Goal: Communication & Community: Connect with others

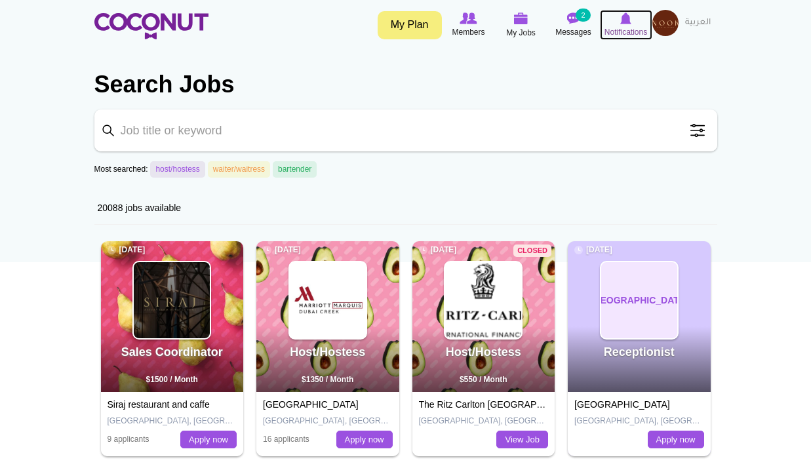
click at [621, 25] on icon at bounding box center [626, 18] width 50 height 14
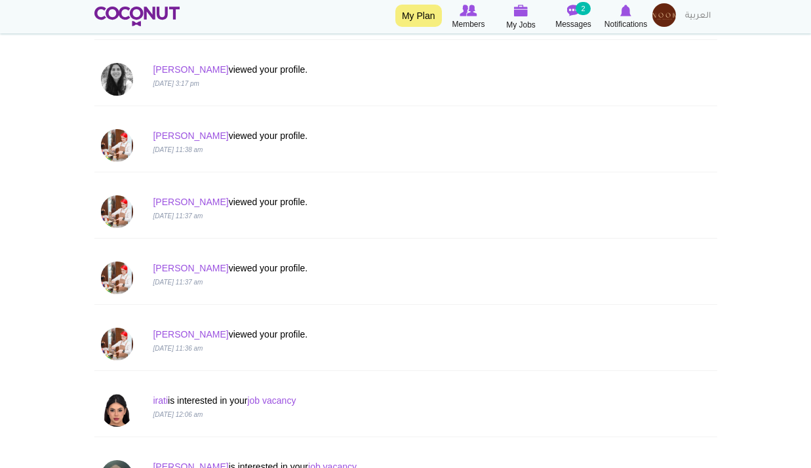
scroll to position [524, 0]
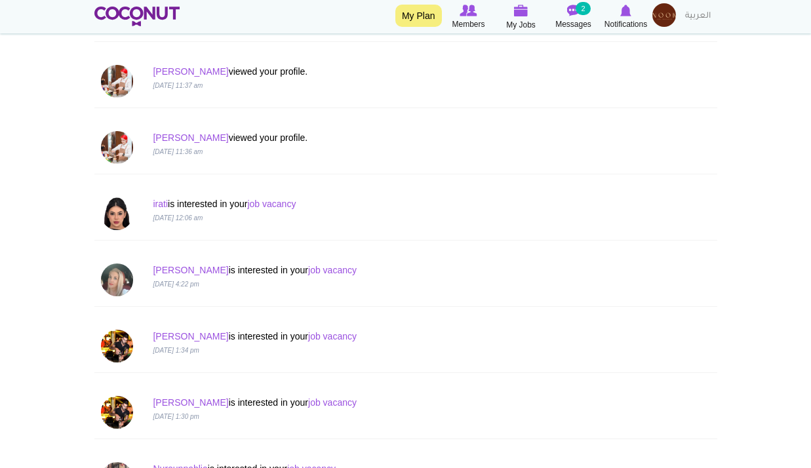
click at [281, 209] on p "irati is interested in your job vacancy" at bounding box center [353, 203] width 400 height 13
click at [284, 205] on link "job vacancy" at bounding box center [271, 204] width 49 height 10
click at [169, 206] on p "irati is interested in your job vacancy" at bounding box center [353, 203] width 400 height 13
click at [162, 205] on link "irati" at bounding box center [160, 204] width 15 height 10
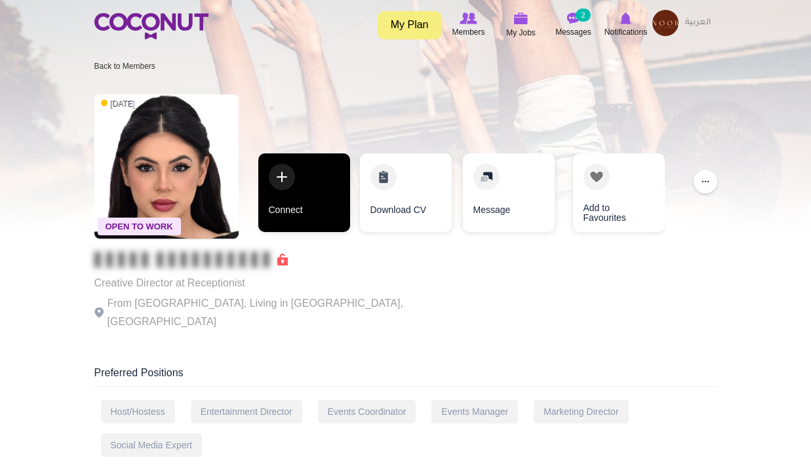
click at [314, 218] on link "Connect" at bounding box center [304, 192] width 92 height 79
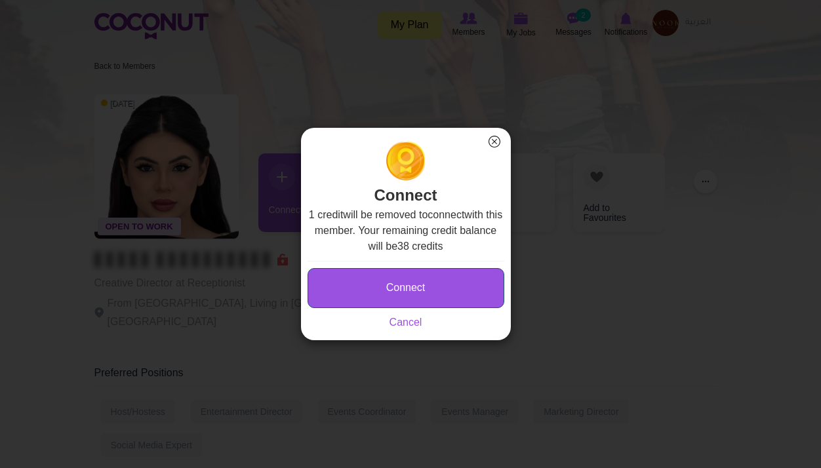
click at [432, 292] on button "Connect" at bounding box center [405, 288] width 197 height 40
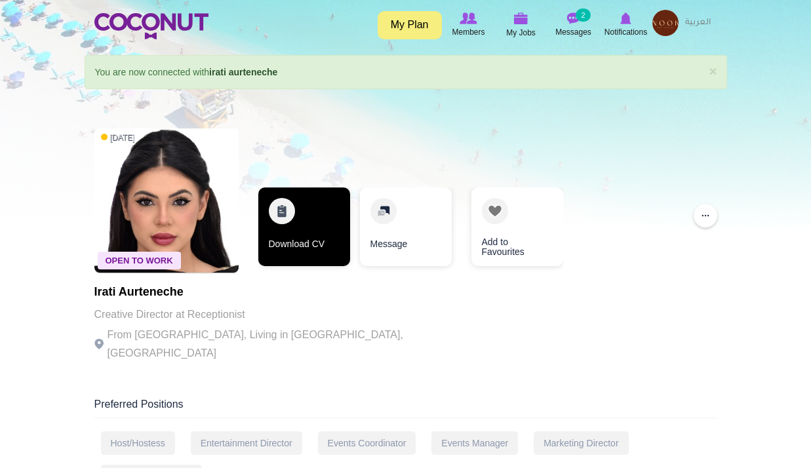
click at [336, 224] on link "Download CV" at bounding box center [304, 226] width 92 height 79
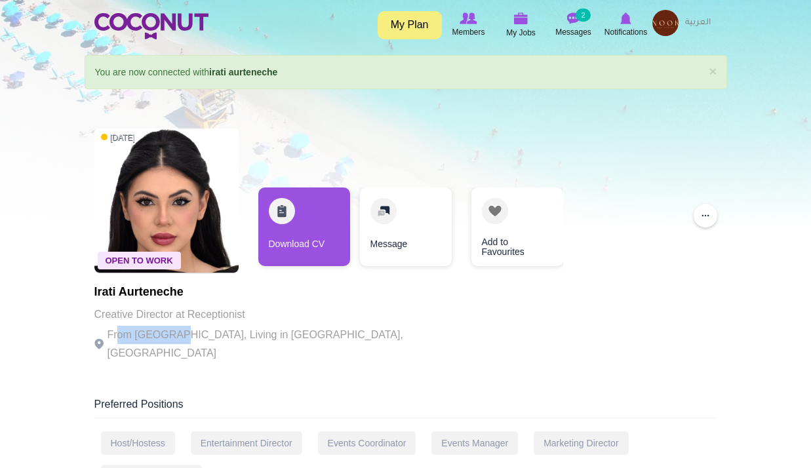
drag, startPoint x: 114, startPoint y: 336, endPoint x: 173, endPoint y: 339, distance: 59.1
click at [173, 339] on p "From Spain, Living in Dubai, United Arab Emirates" at bounding box center [274, 344] width 361 height 37
click at [499, 309] on div "Open To Work 1 day ago irati aurteneche Creative Director at Receptionist From …" at bounding box center [405, 246] width 623 height 249
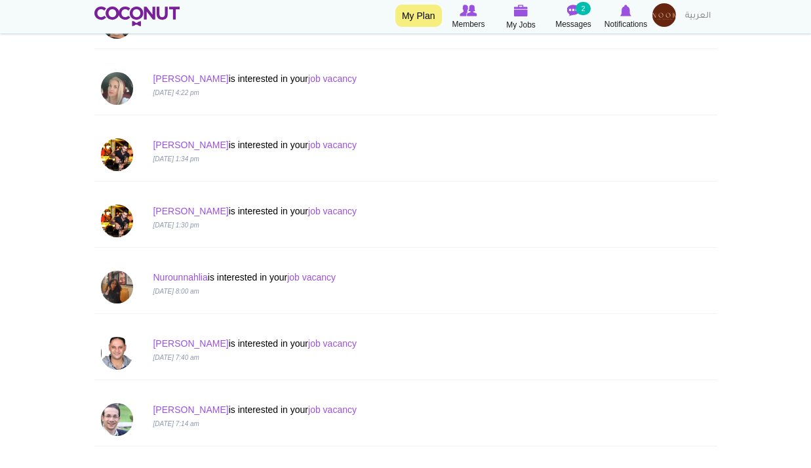
scroll to position [918, 0]
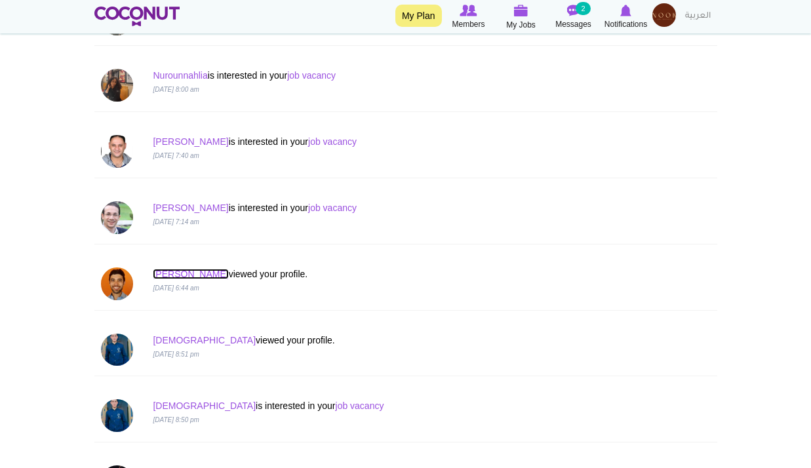
click at [167, 275] on link "Hugo" at bounding box center [190, 274] width 75 height 10
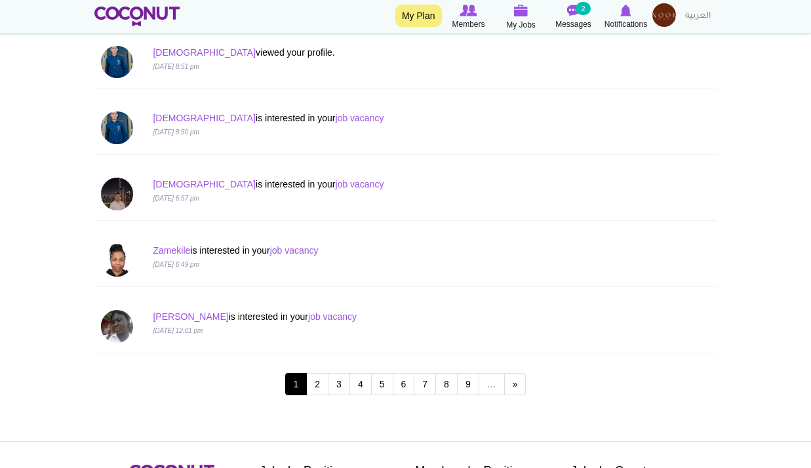
scroll to position [1245, 0]
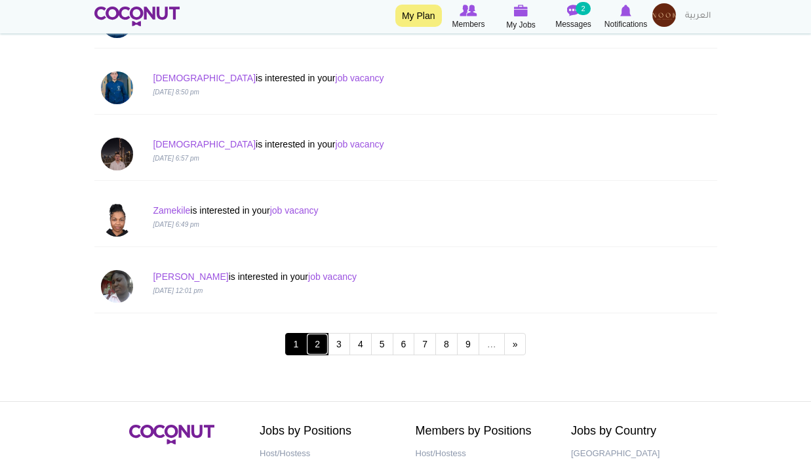
click at [320, 347] on link "2" at bounding box center [317, 344] width 22 height 22
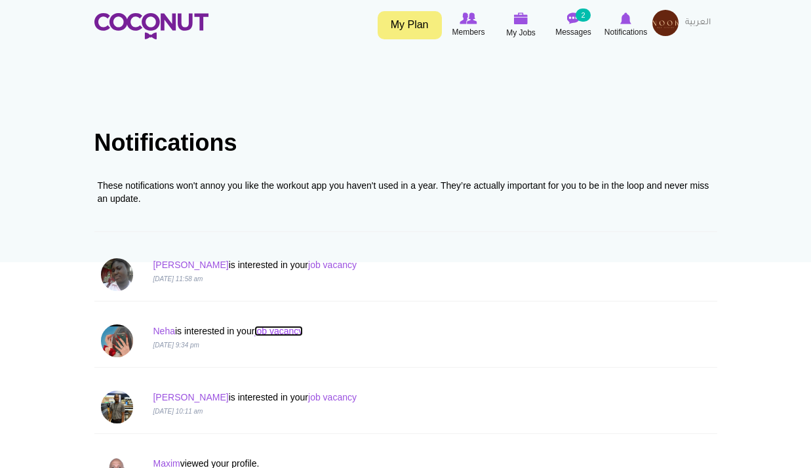
click at [269, 332] on link "job vacancy" at bounding box center [278, 331] width 49 height 10
click at [173, 328] on link "Neha" at bounding box center [164, 331] width 22 height 10
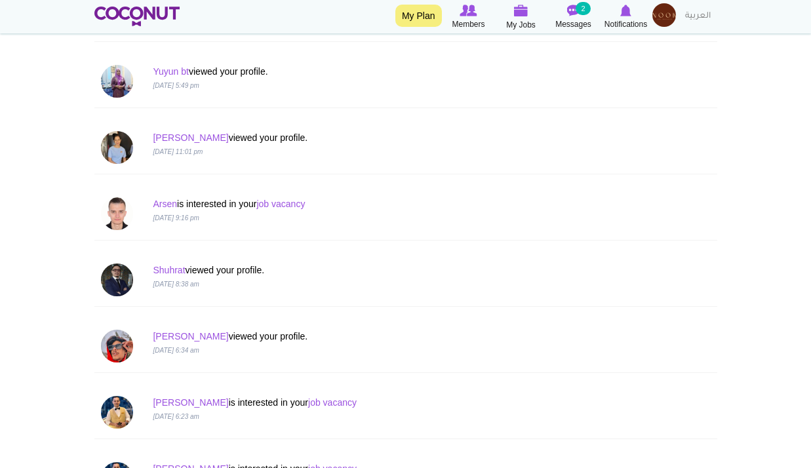
scroll to position [328, 0]
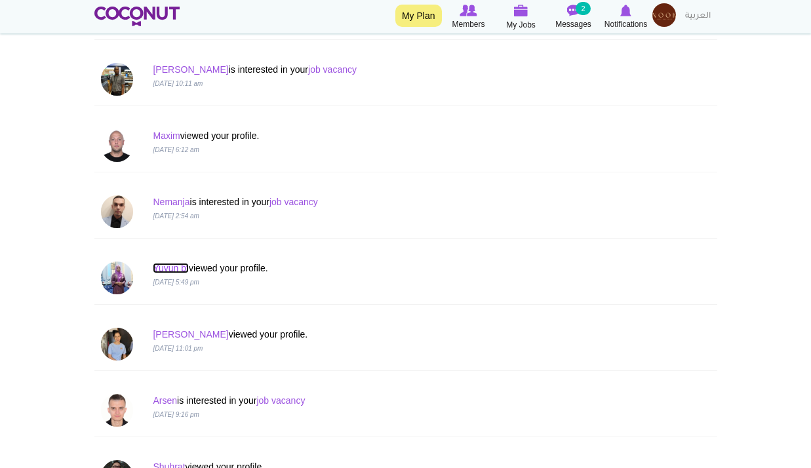
click at [162, 270] on link "Yuyun bt" at bounding box center [171, 268] width 36 height 10
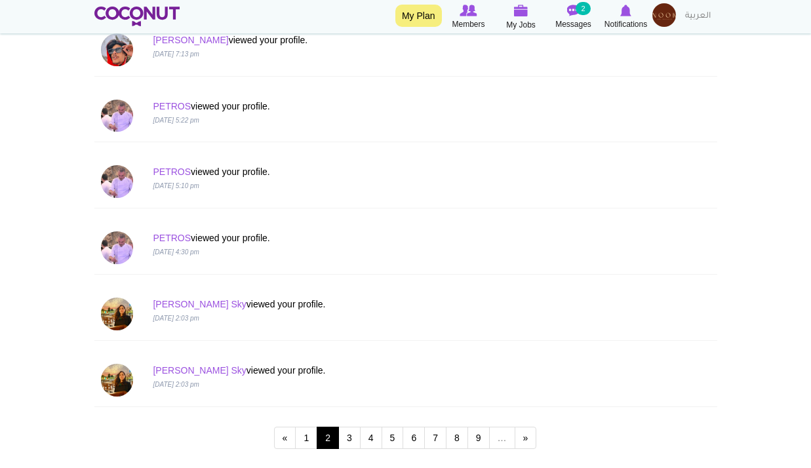
scroll to position [1311, 0]
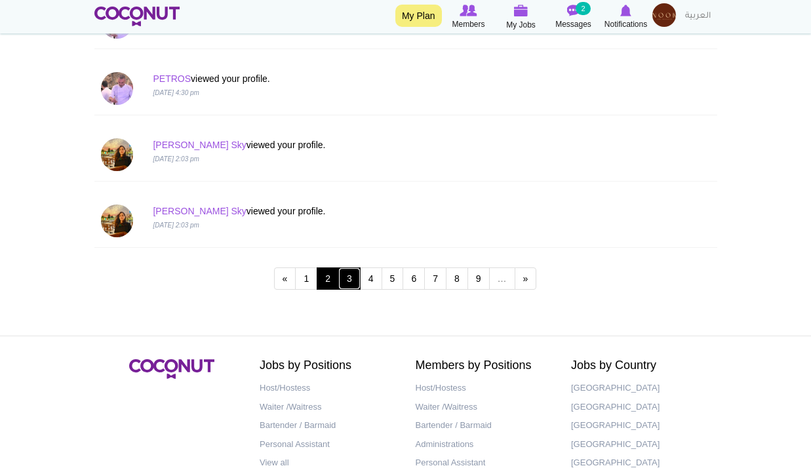
click at [355, 283] on link "3" at bounding box center [349, 278] width 22 height 22
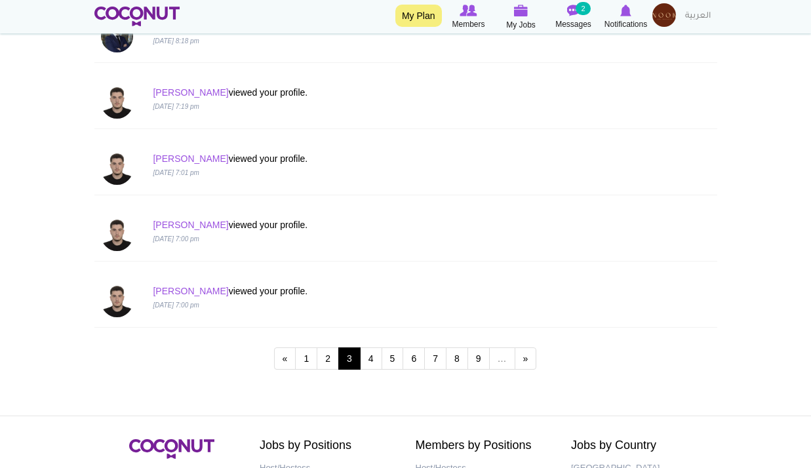
scroll to position [1390, 0]
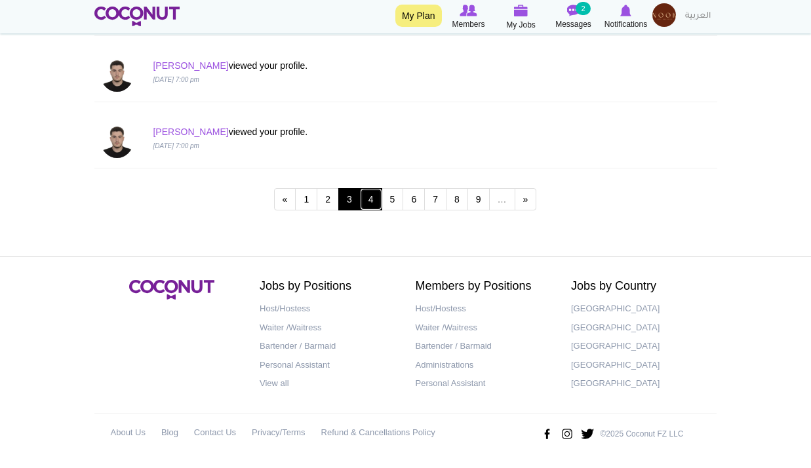
click at [370, 200] on link "4" at bounding box center [371, 199] width 22 height 22
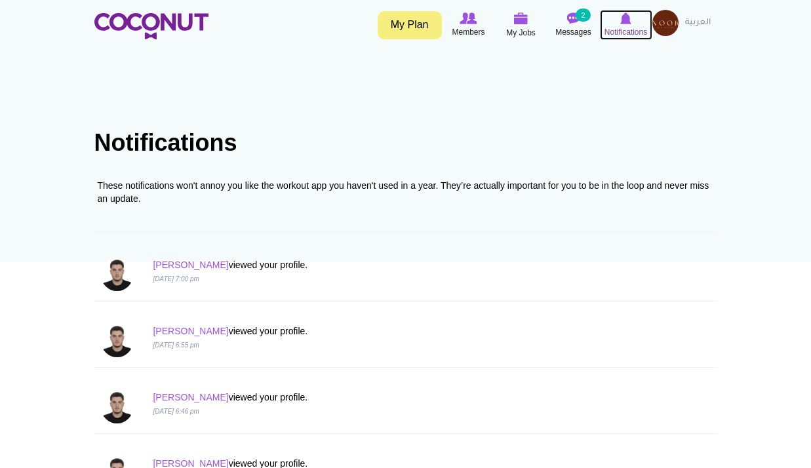
click at [632, 26] on span "Notifications" at bounding box center [625, 32] width 43 height 13
click at [564, 28] on span "Messages" at bounding box center [573, 32] width 36 height 13
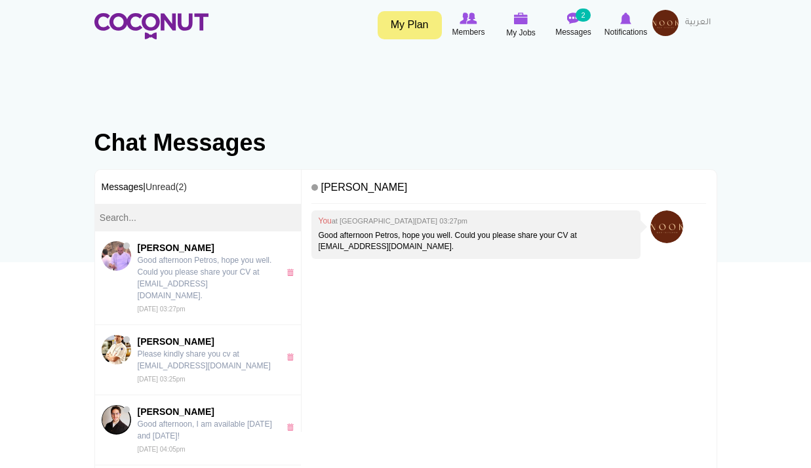
click at [661, 31] on img at bounding box center [665, 23] width 26 height 26
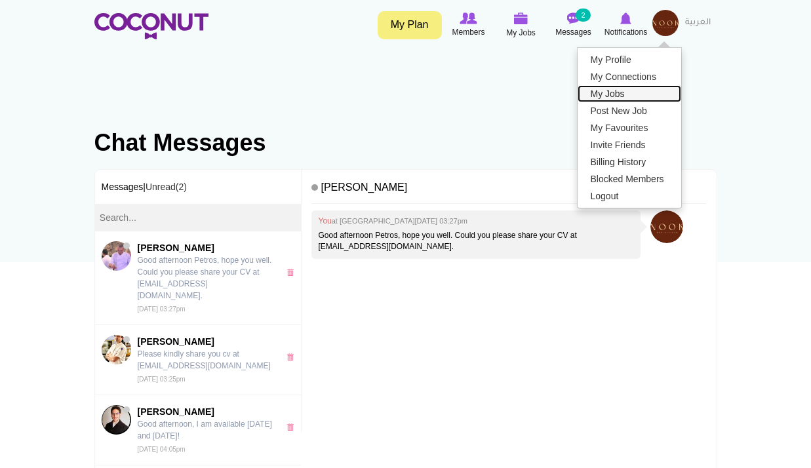
click at [620, 88] on link "My Jobs" at bounding box center [629, 93] width 104 height 17
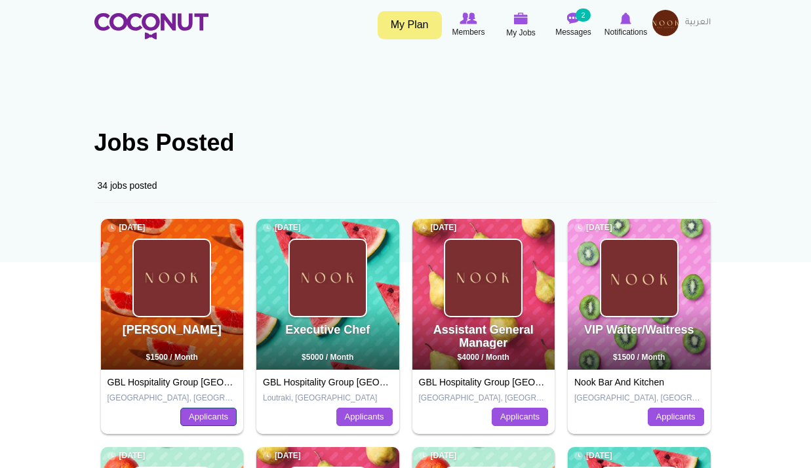
click at [203, 416] on link "Applicants" at bounding box center [208, 417] width 56 height 18
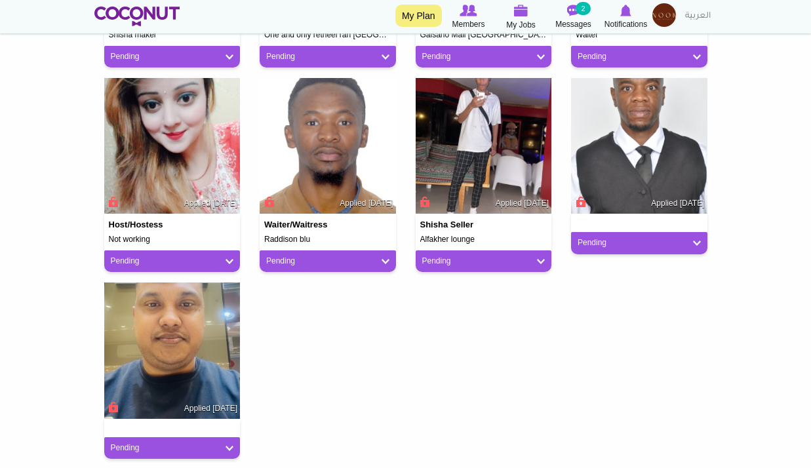
scroll to position [721, 0]
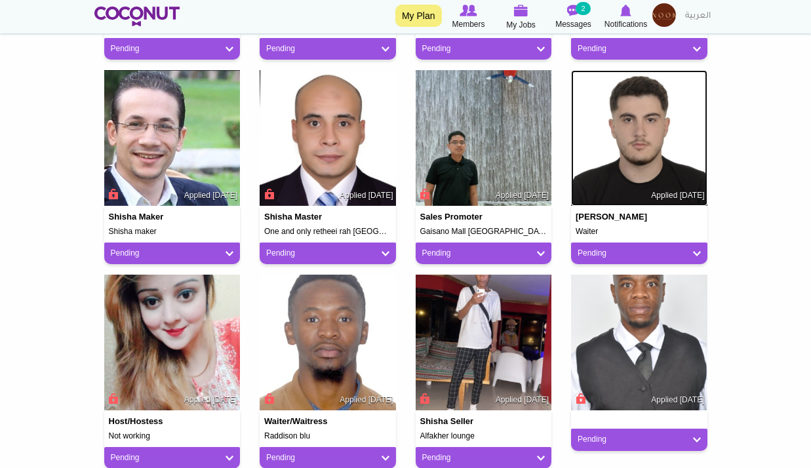
click at [657, 163] on img at bounding box center [639, 138] width 136 height 136
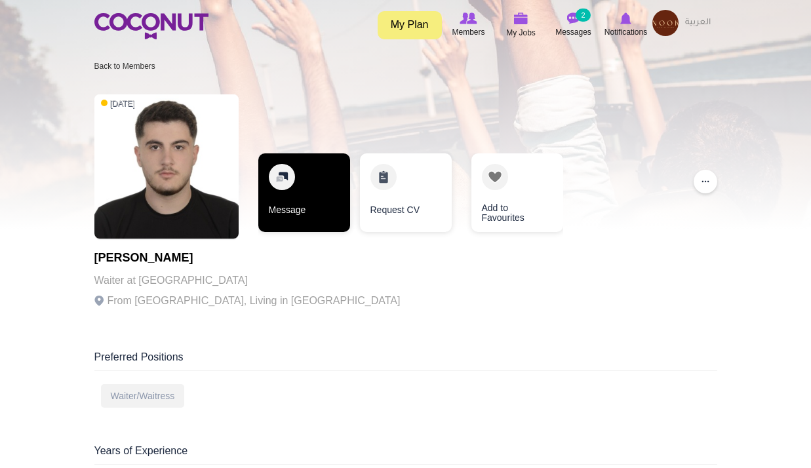
click at [318, 203] on link "Message" at bounding box center [304, 192] width 92 height 79
